Goal: Information Seeking & Learning: Check status

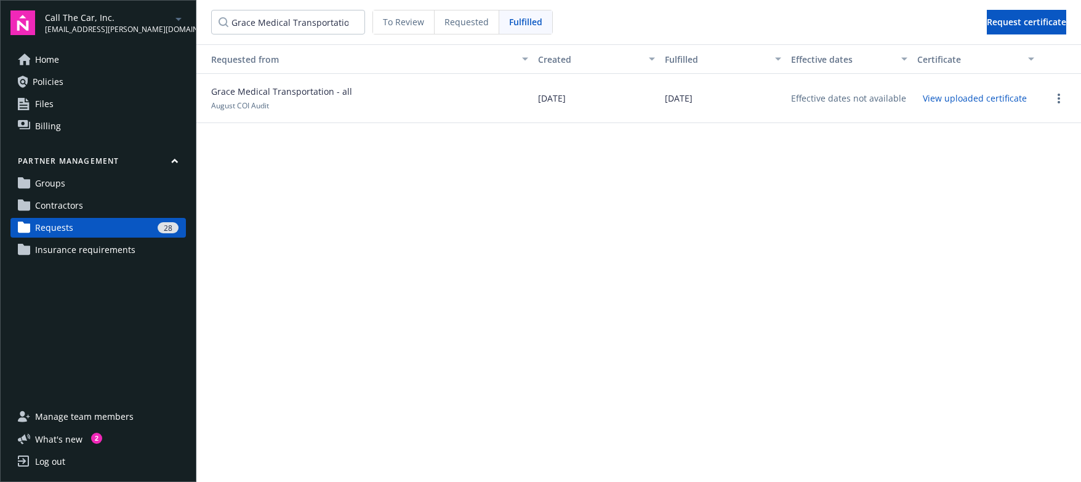
click at [401, 17] on span "To Review" at bounding box center [403, 21] width 41 height 13
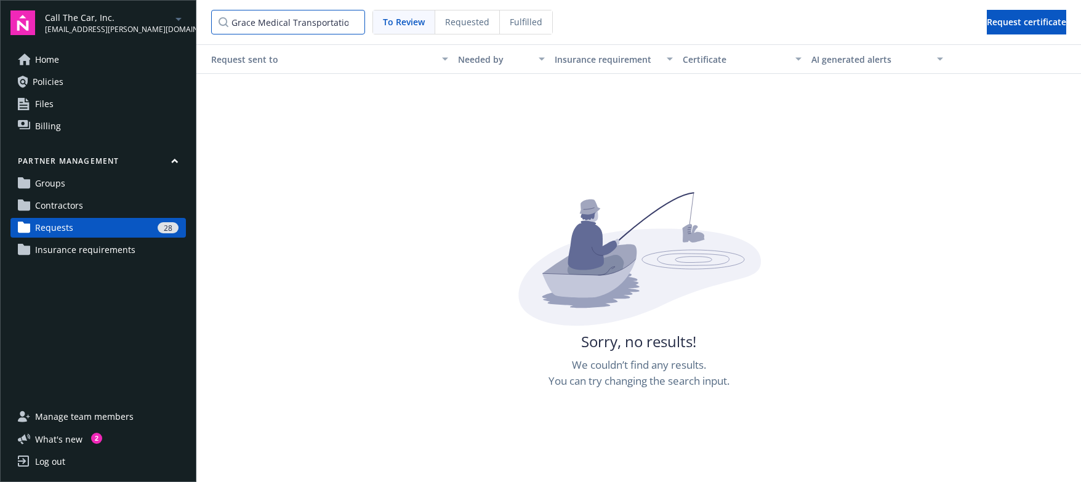
click at [351, 23] on input "Grace Medical Transportation" at bounding box center [288, 22] width 154 height 25
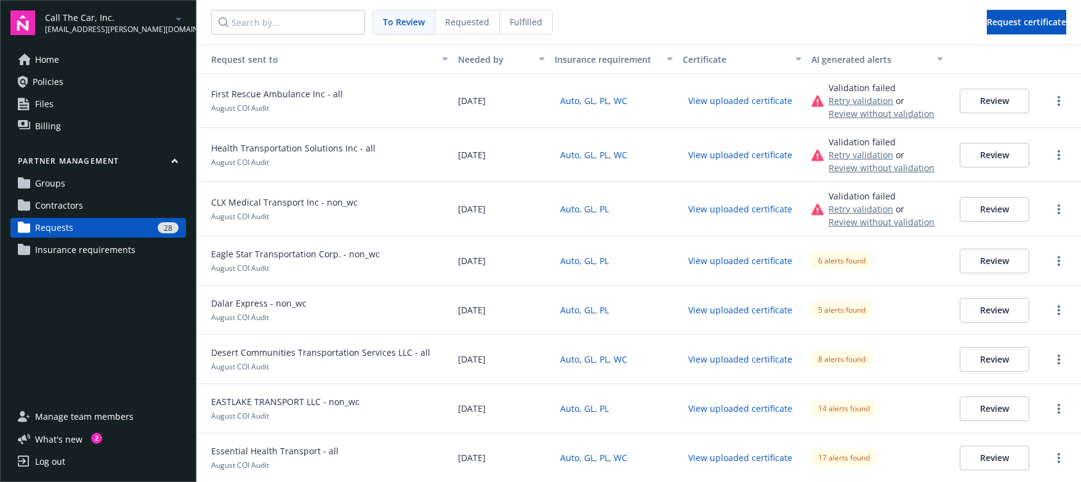
click at [964, 106] on button "Review" at bounding box center [995, 101] width 70 height 25
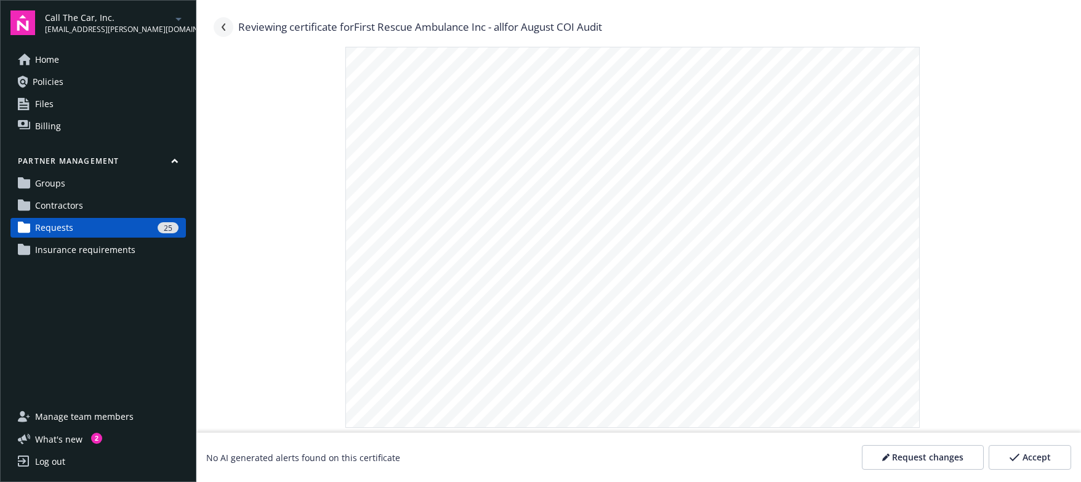
click at [225, 28] on icon "Navigate back" at bounding box center [223, 26] width 7 height 7
